Goal: Entertainment & Leisure: Consume media (video, audio)

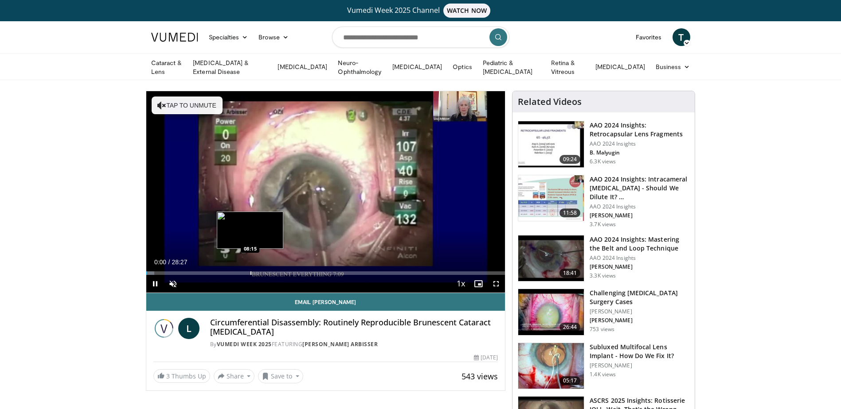
click at [250, 272] on div "Progress Bar" at bounding box center [250, 274] width 1 height 4
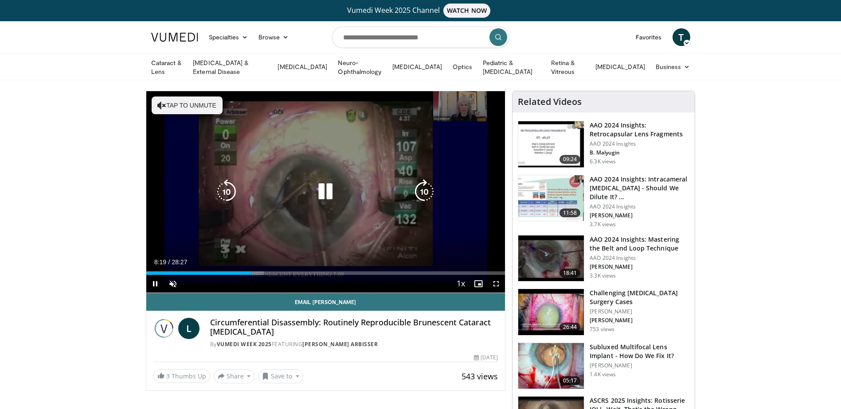
click at [166, 101] on button "Tap to unmute" at bounding box center [187, 106] width 71 height 18
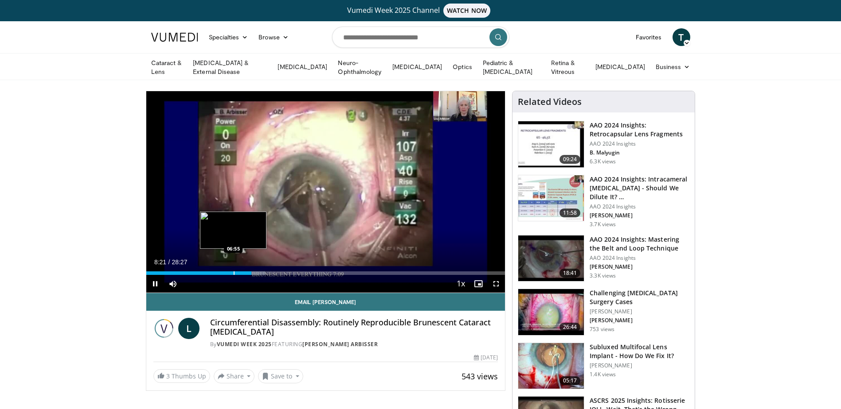
click at [233, 273] on div "08:21" at bounding box center [198, 274] width 105 height 4
